Goal: Find specific page/section: Find specific page/section

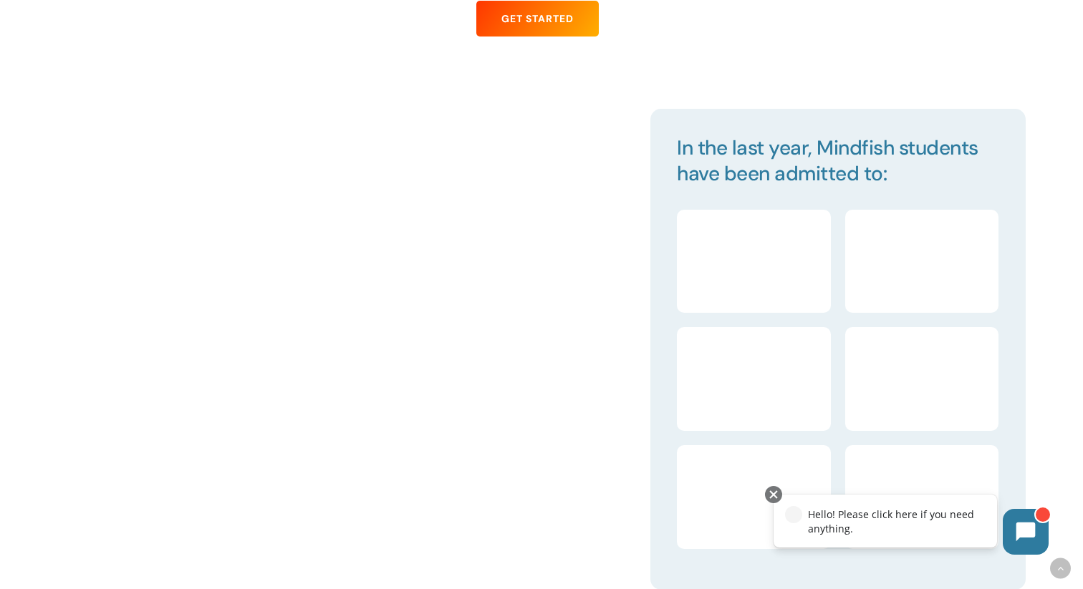
scroll to position [1525, 0]
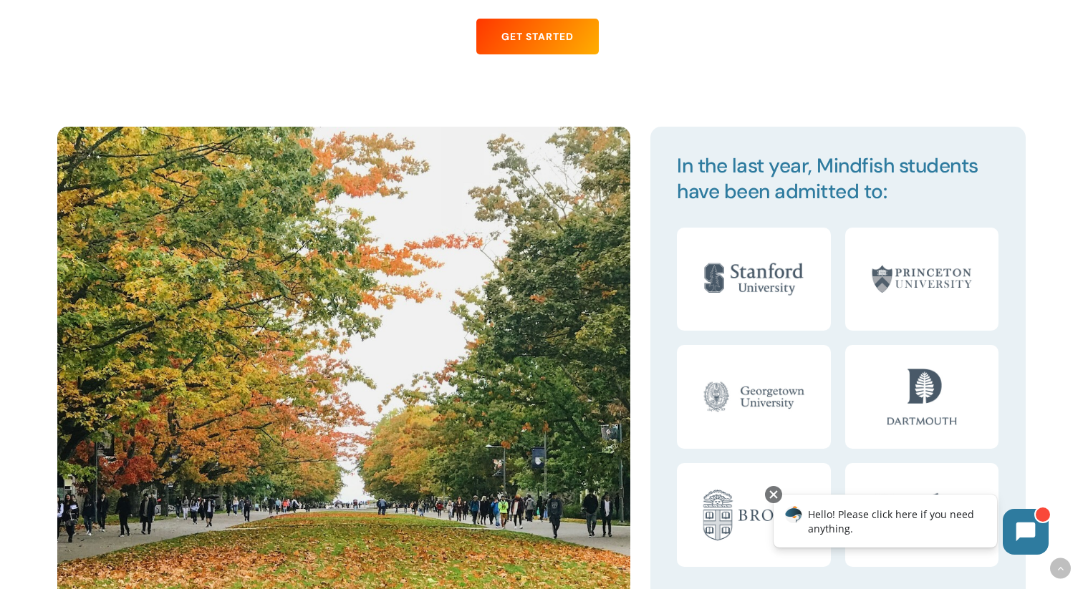
click at [638, 369] on div at bounding box center [343, 367] width 592 height 481
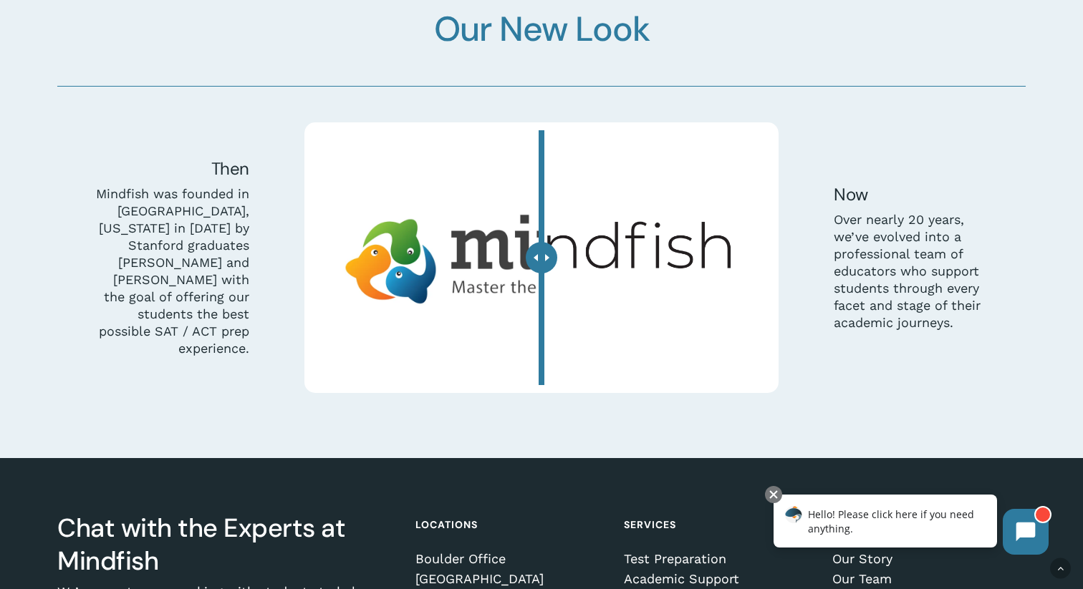
scroll to position [4063, 0]
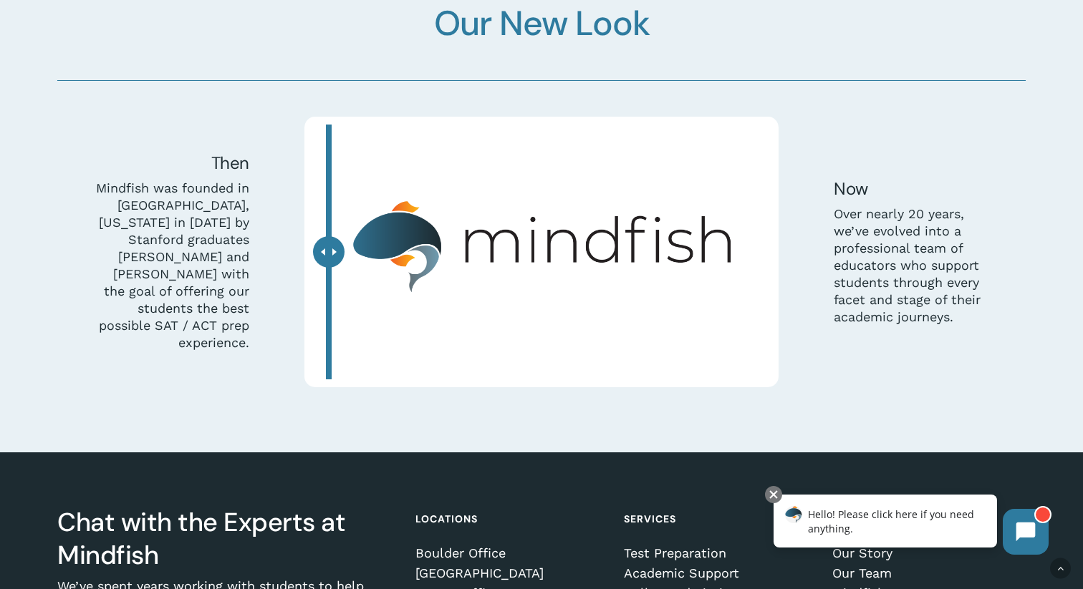
drag, startPoint x: 540, startPoint y: 247, endPoint x: 329, endPoint y: 159, distance: 228.9
click at [329, 236] on div at bounding box center [329, 252] width 32 height 32
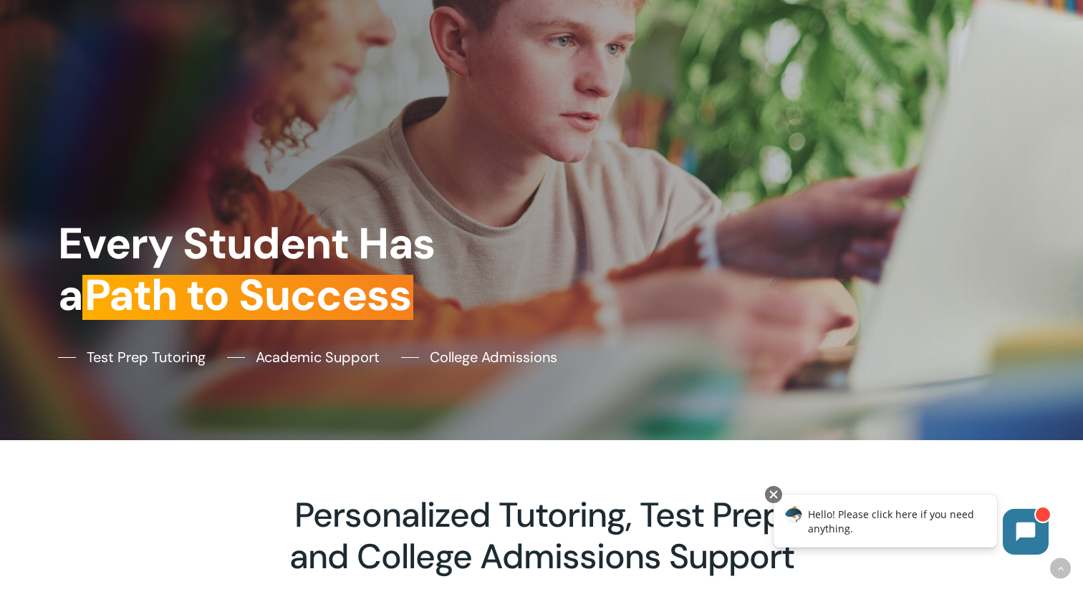
scroll to position [0, 0]
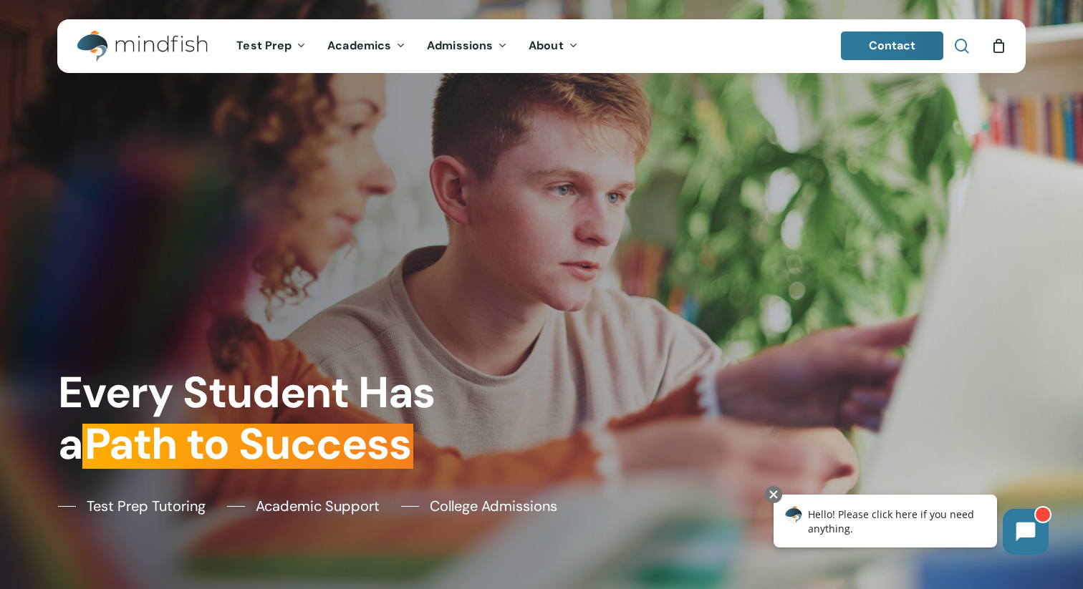
click at [961, 41] on span "Main Menu" at bounding box center [962, 46] width 14 height 14
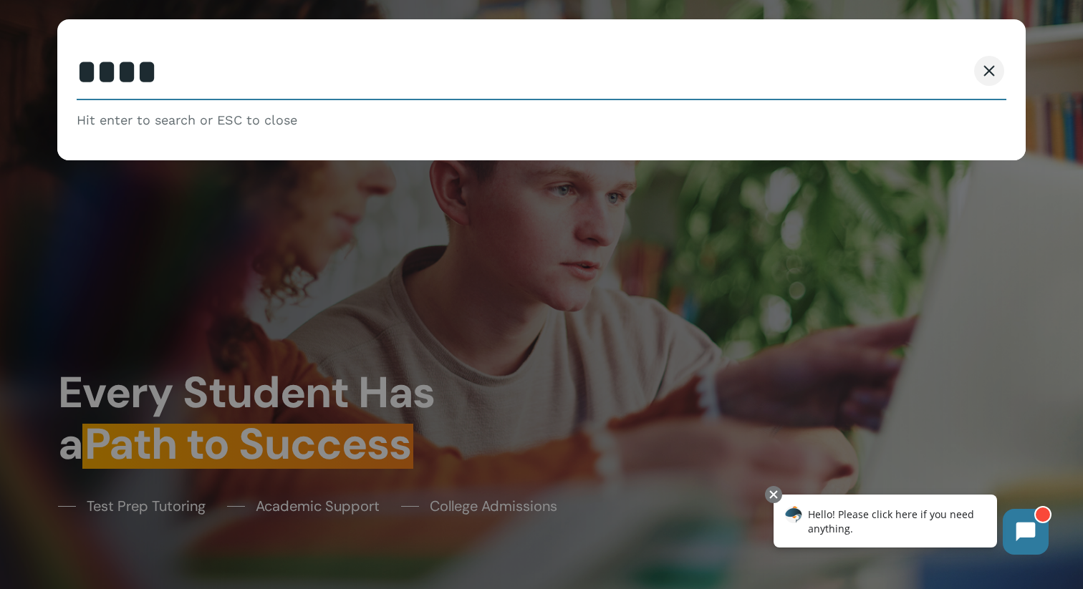
type input "****"
click at [902, 56] on button "Search" at bounding box center [934, 71] width 65 height 30
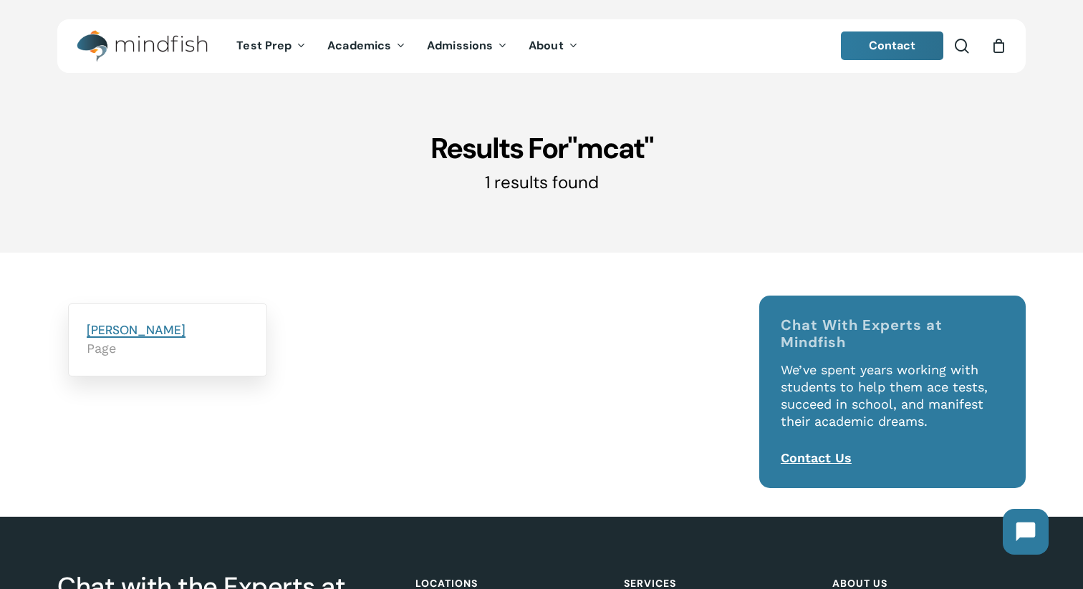
click at [143, 330] on link "[PERSON_NAME]" at bounding box center [136, 330] width 99 height 16
